Goal: Transaction & Acquisition: Book appointment/travel/reservation

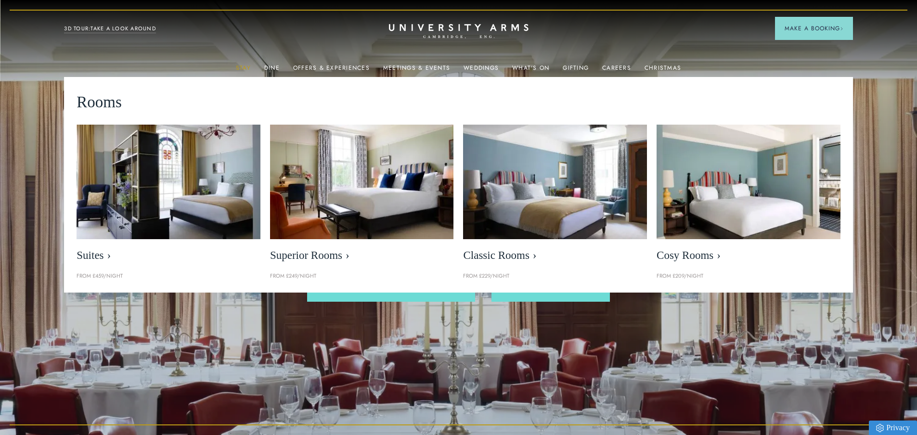
click at [242, 65] on link "Stay" at bounding box center [243, 70] width 15 height 13
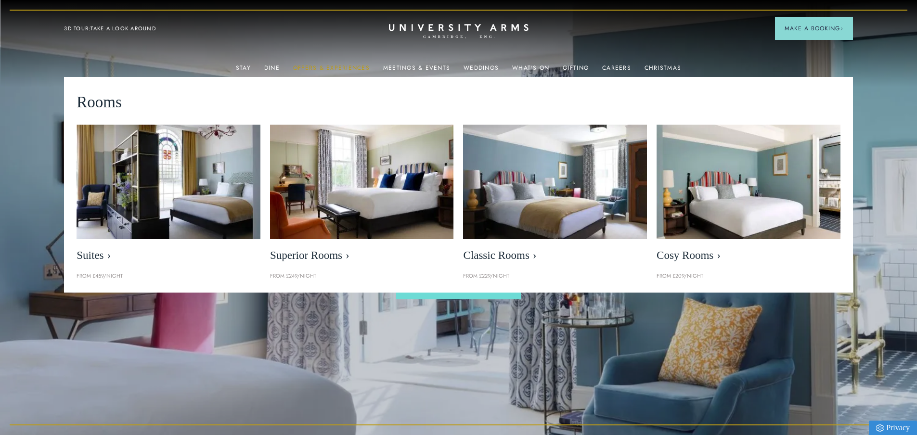
click at [342, 66] on link "Offers & Experiences" at bounding box center [331, 70] width 77 height 13
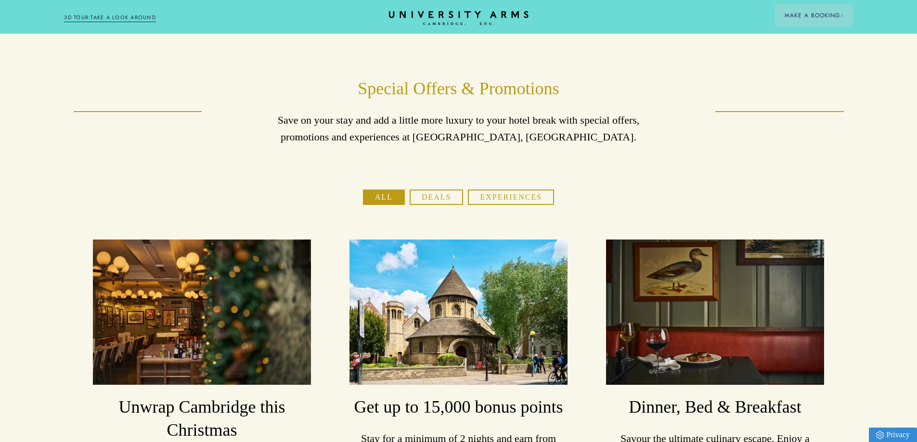
scroll to position [241, 0]
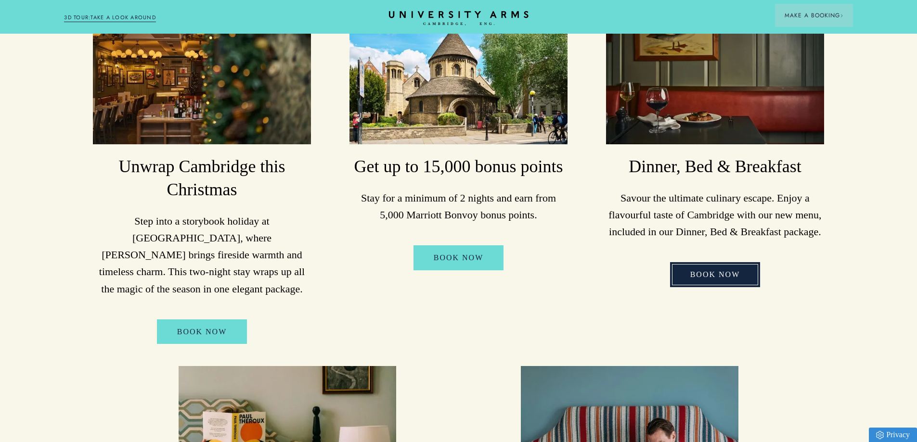
click at [733, 266] on link "Book Now" at bounding box center [715, 274] width 90 height 25
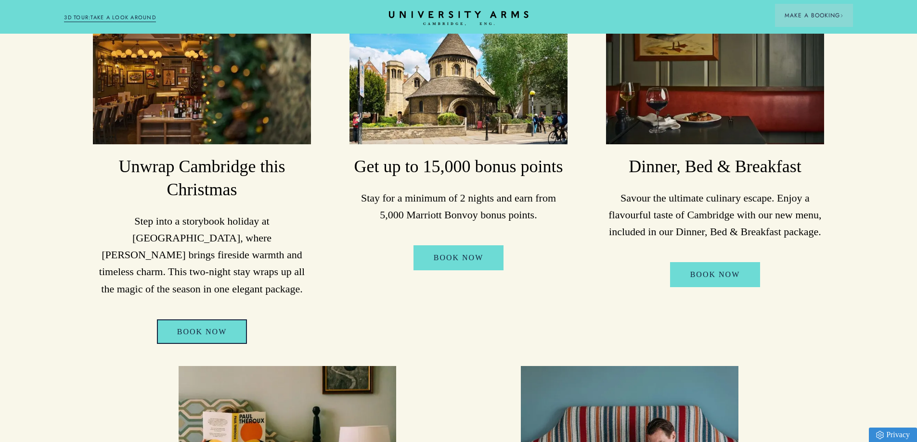
click at [209, 320] on link "BOOK NOW" at bounding box center [202, 332] width 90 height 25
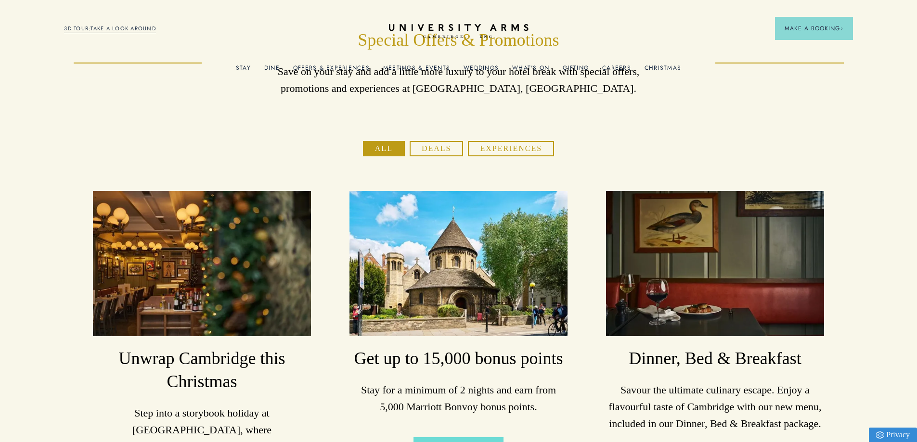
scroll to position [0, 0]
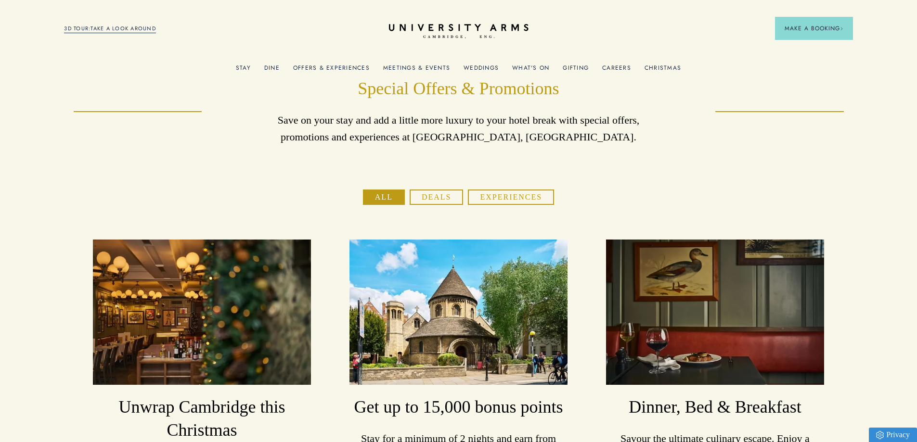
click at [570, 60] on div "Gifting" at bounding box center [576, 67] width 26 height 19
click at [572, 67] on link "Gifting" at bounding box center [576, 70] width 26 height 13
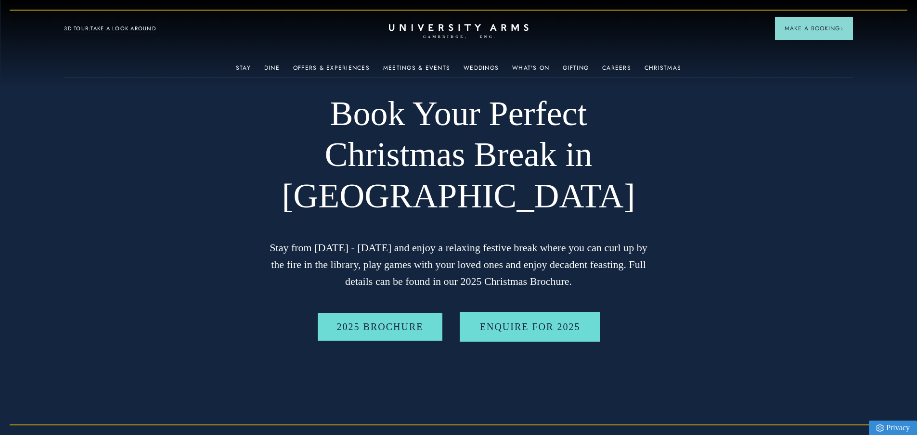
click at [389, 332] on link "2025 BROCHURE" at bounding box center [380, 327] width 127 height 30
